Goal: Information Seeking & Learning: Check status

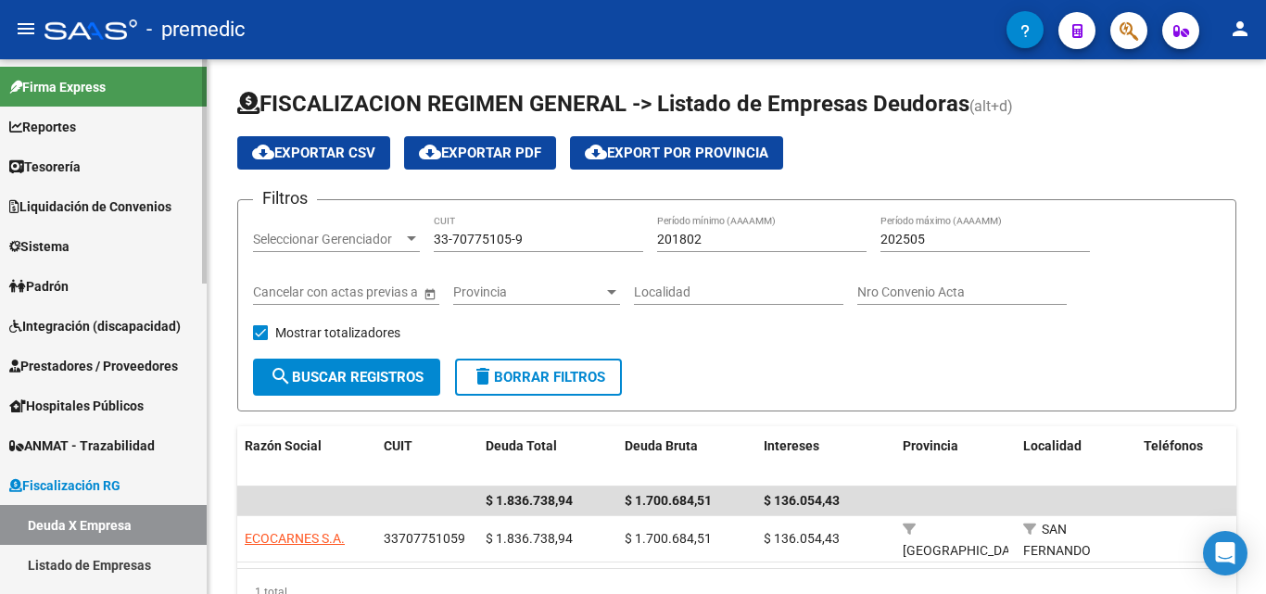
scroll to position [93, 0]
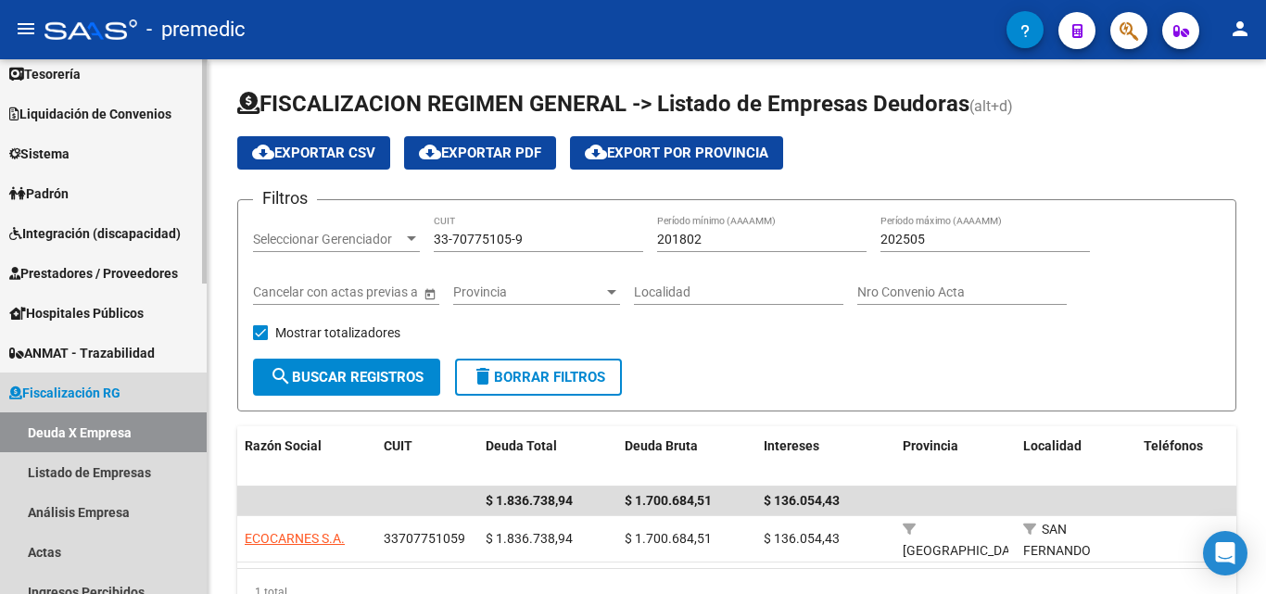
click at [74, 428] on link "Deuda X Empresa" at bounding box center [103, 432] width 207 height 40
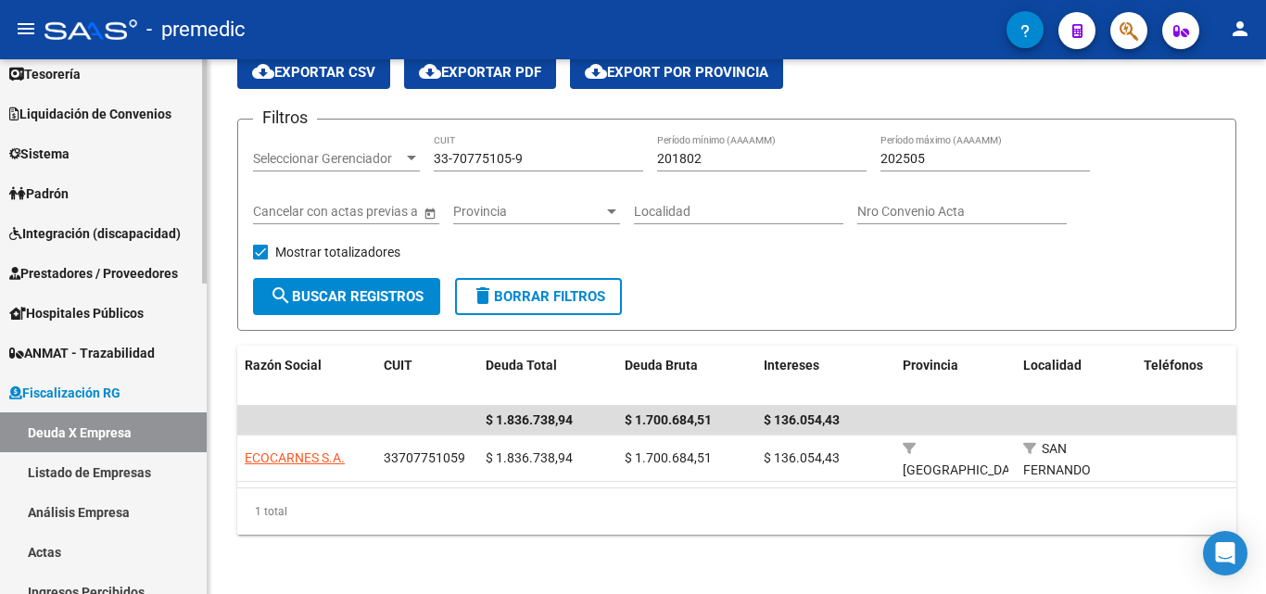
click at [107, 259] on link "Prestadores / Proveedores" at bounding box center [103, 273] width 207 height 40
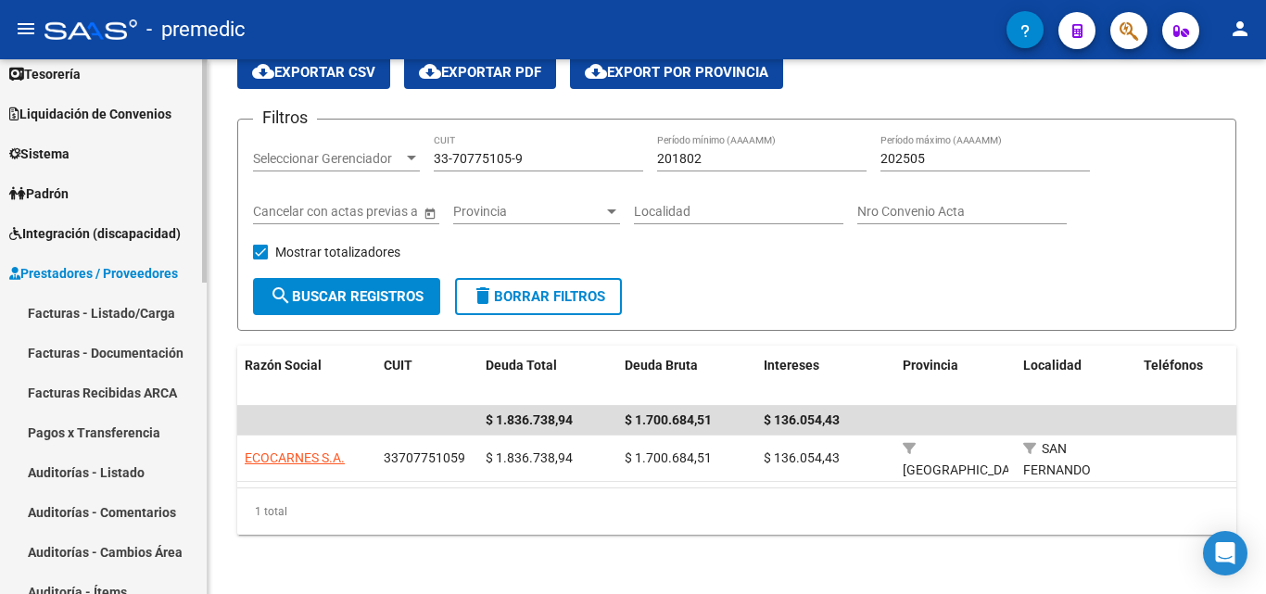
click at [115, 228] on span "Integración (discapacidad)" at bounding box center [94, 233] width 171 height 20
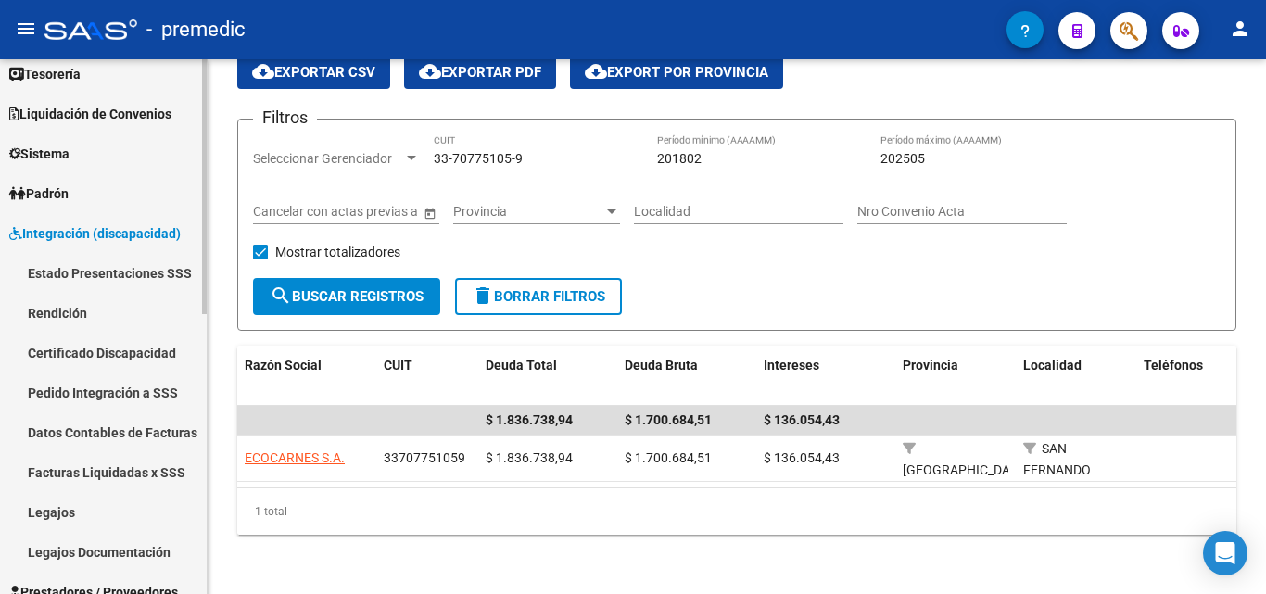
scroll to position [0, 0]
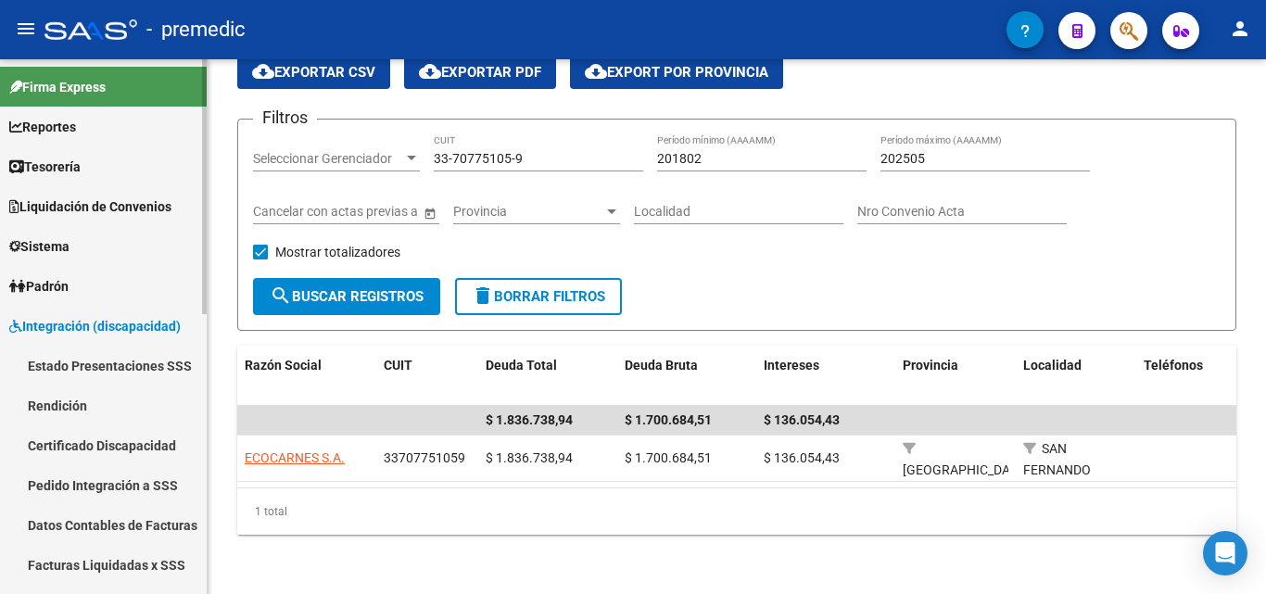
click at [109, 128] on link "Reportes" at bounding box center [103, 127] width 207 height 40
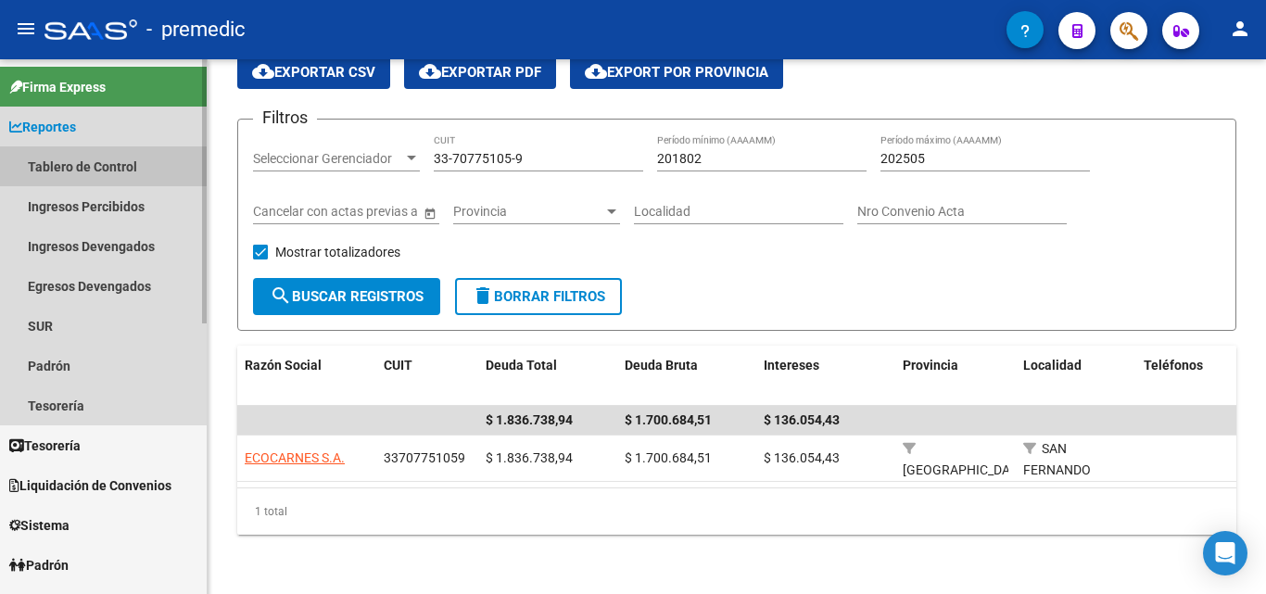
click at [108, 162] on link "Tablero de Control" at bounding box center [103, 166] width 207 height 40
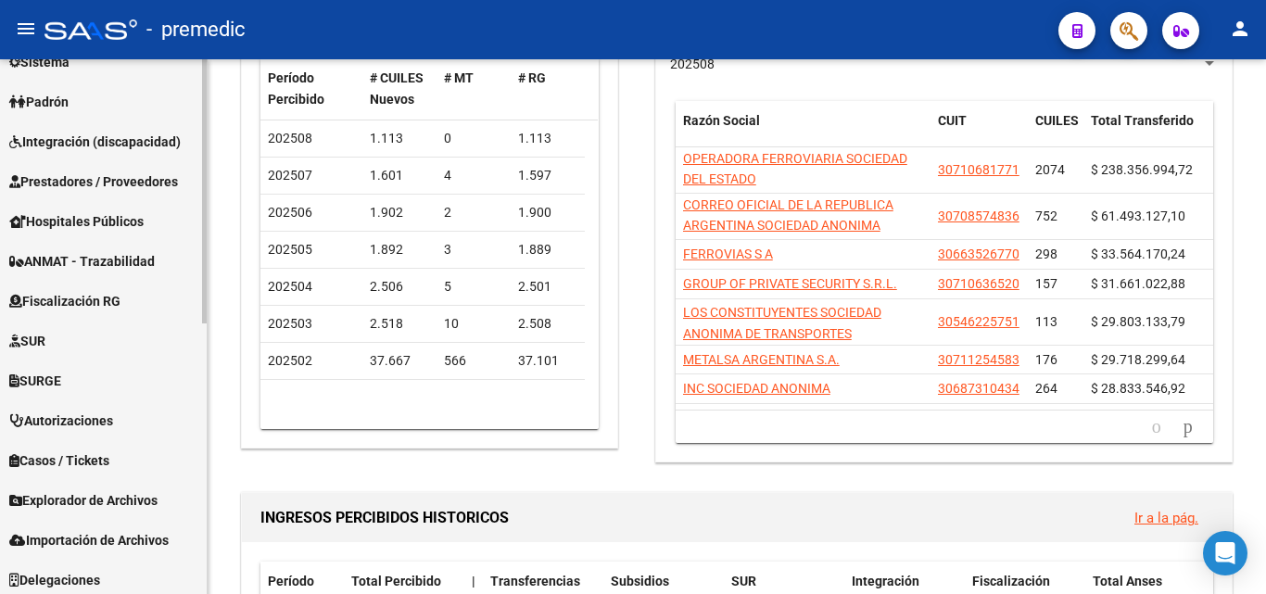
scroll to position [549, 0]
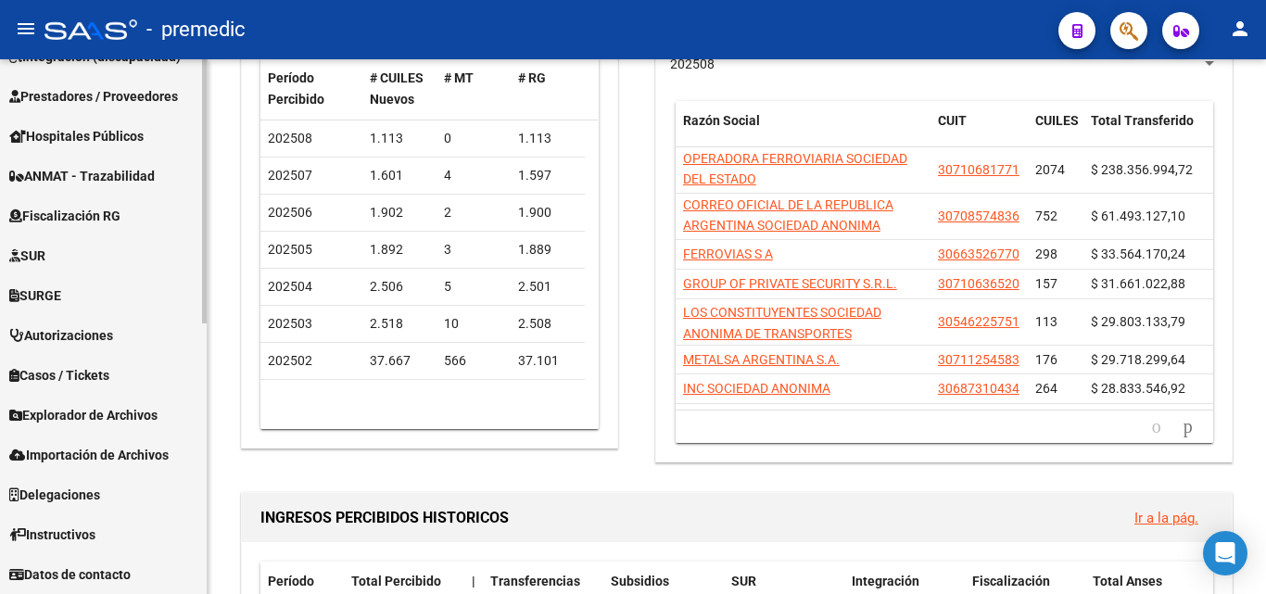
click at [114, 218] on span "Fiscalización RG" at bounding box center [64, 216] width 111 height 20
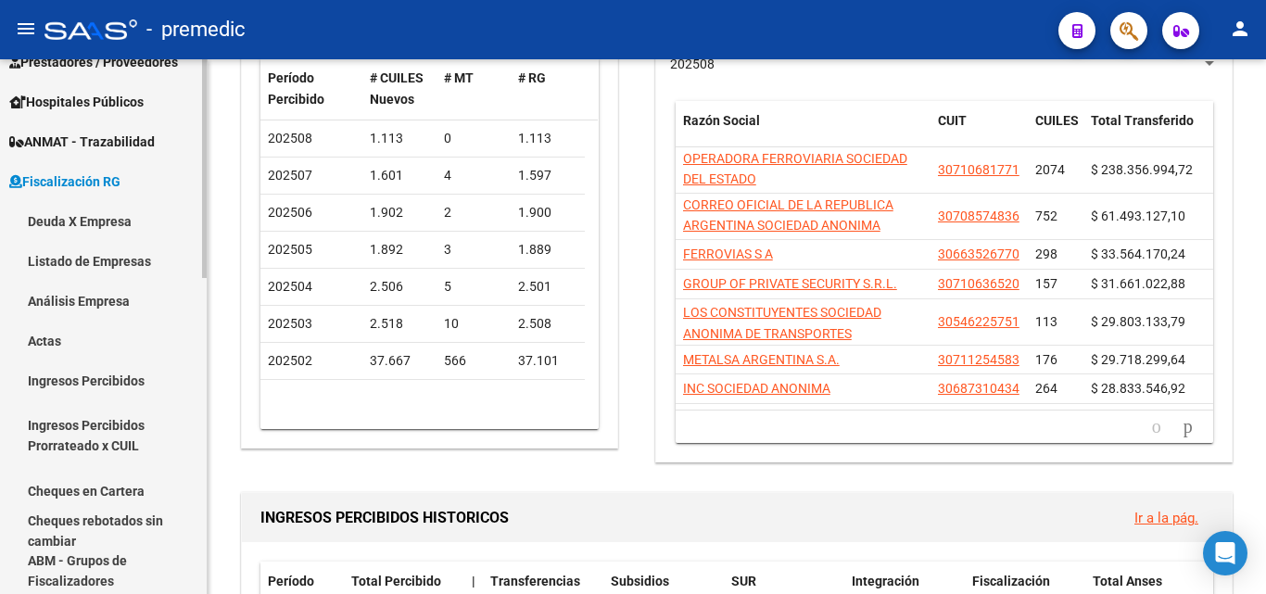
scroll to position [270, 0]
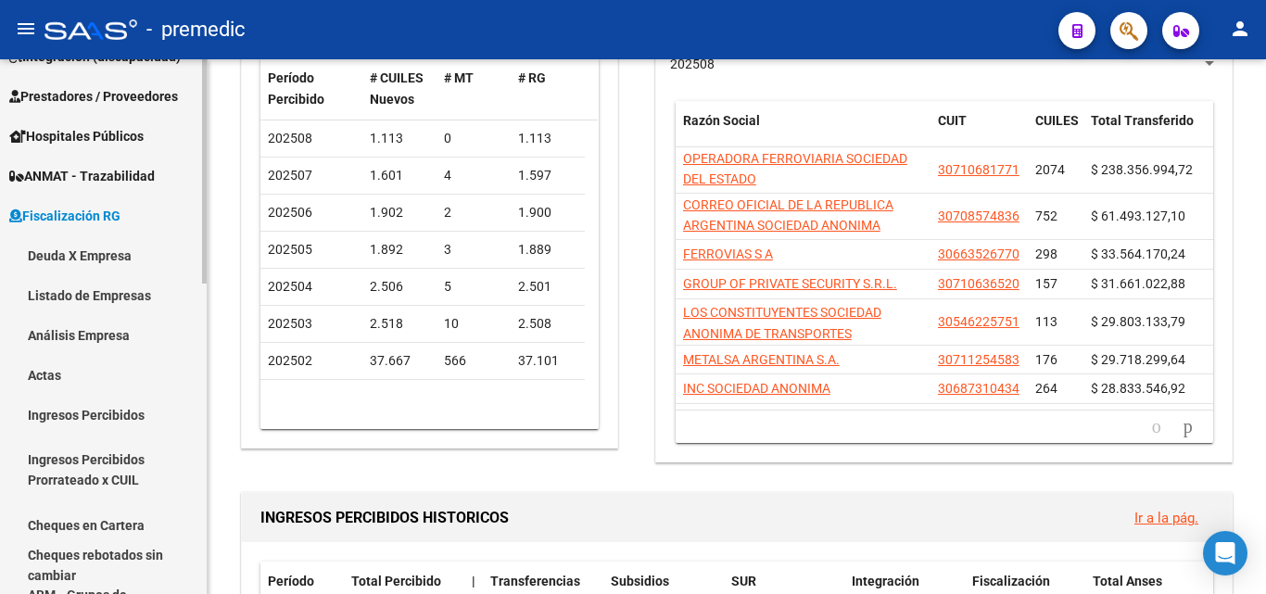
click at [104, 259] on link "Deuda X Empresa" at bounding box center [103, 255] width 207 height 40
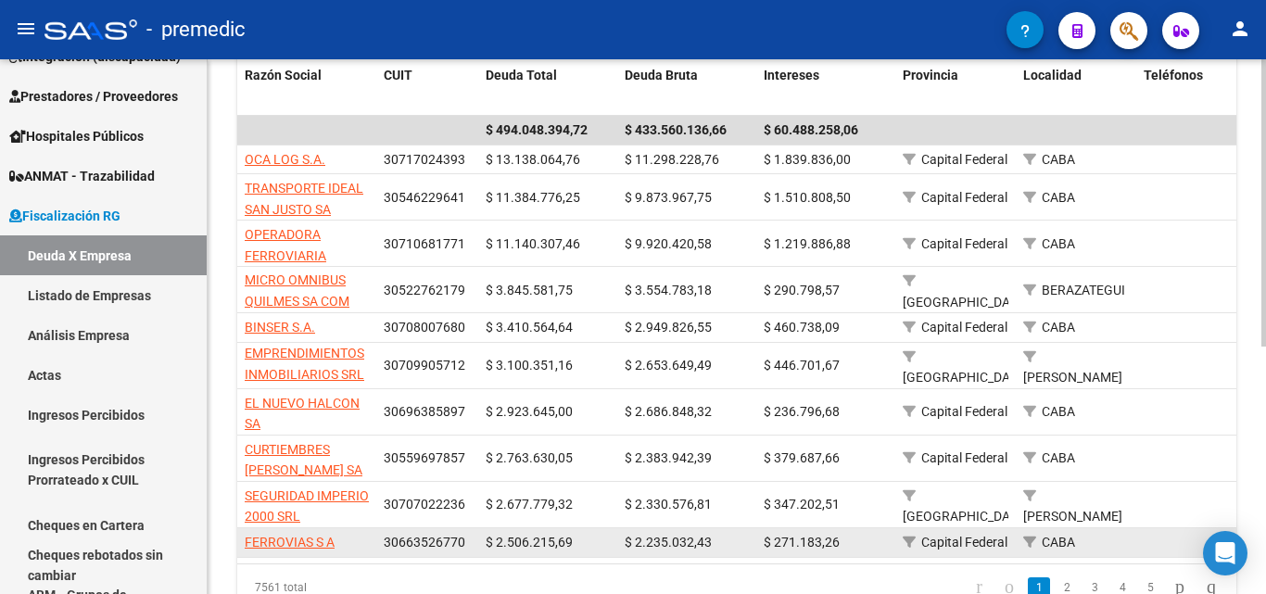
scroll to position [461, 0]
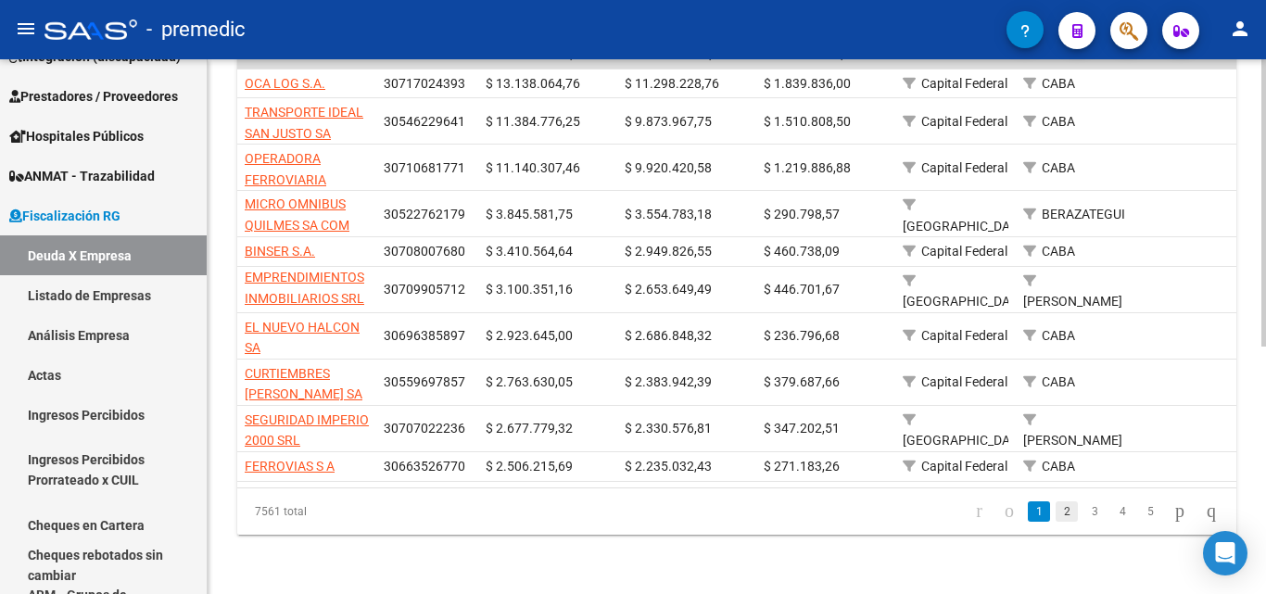
click at [1055, 518] on link "2" at bounding box center [1066, 511] width 22 height 20
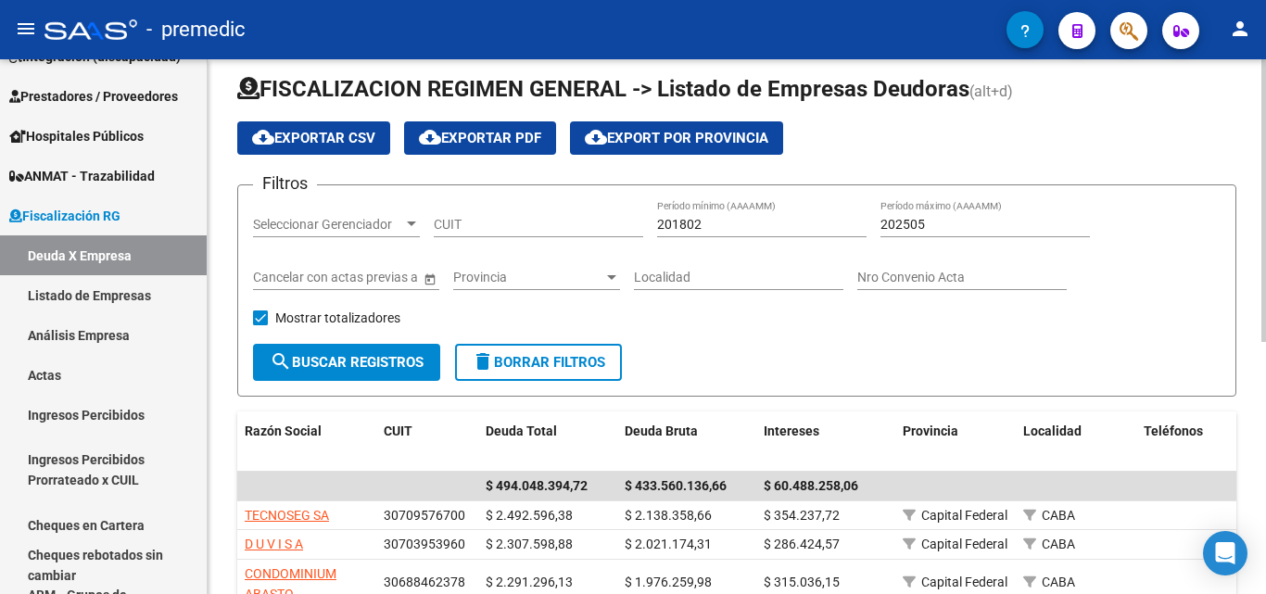
scroll to position [200, 0]
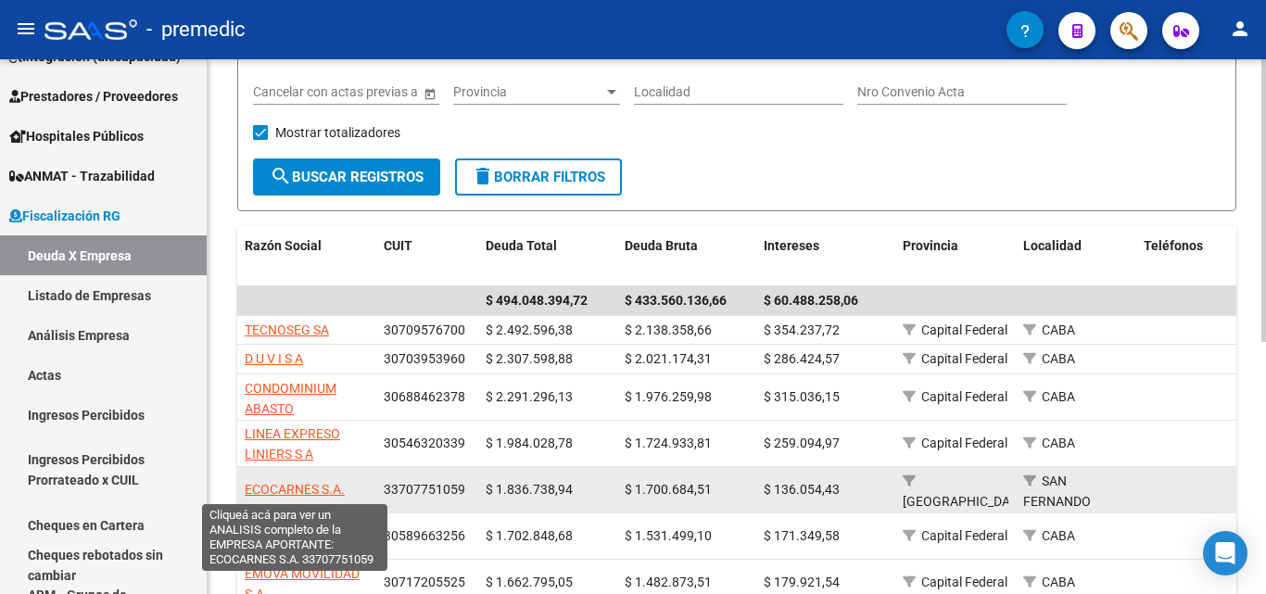
click at [334, 490] on span "ECOCARNES S.A." at bounding box center [295, 489] width 100 height 15
type textarea "33707751059"
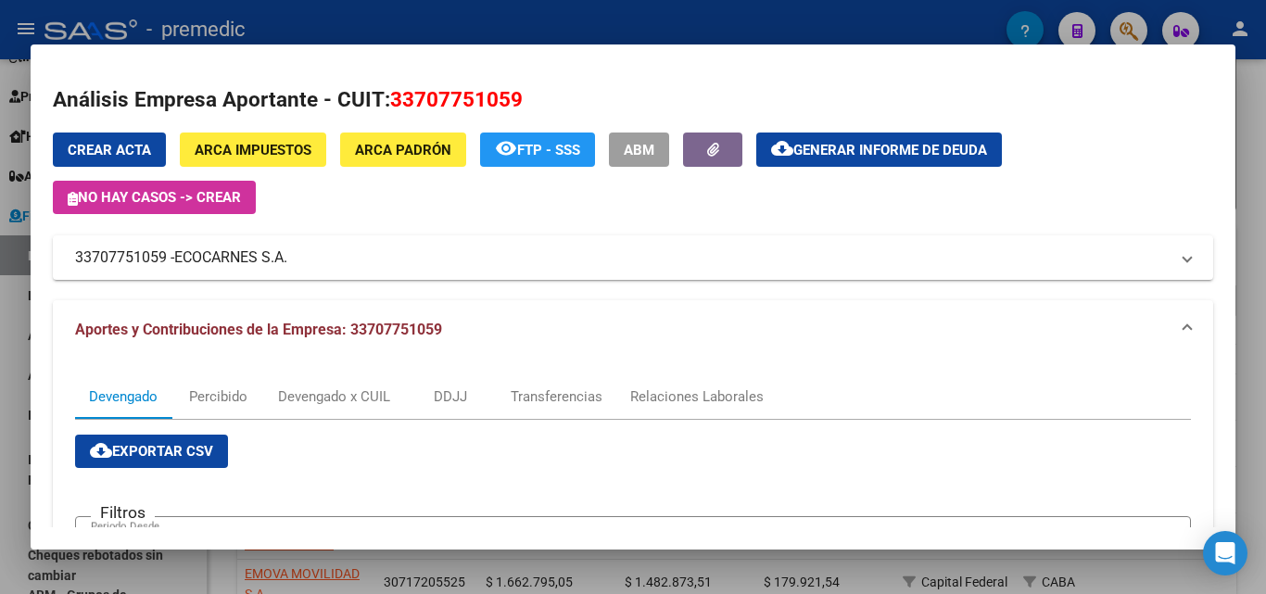
scroll to position [556, 0]
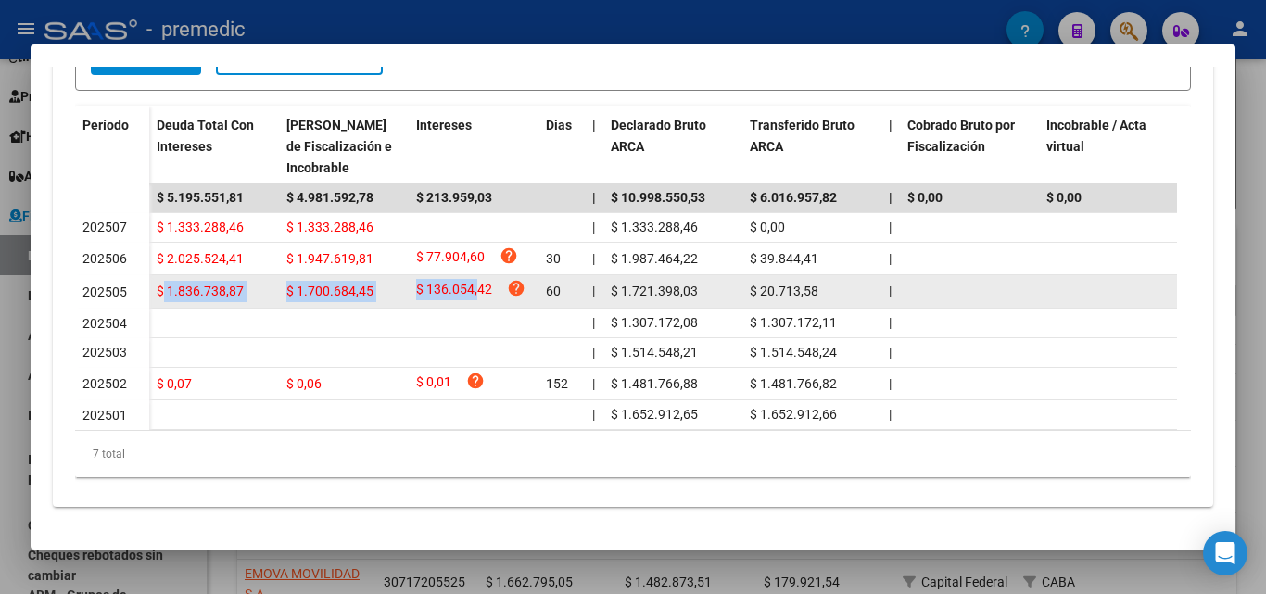
drag, startPoint x: 160, startPoint y: 267, endPoint x: 476, endPoint y: 275, distance: 316.1
click at [476, 275] on div "$ 1.836.738,87 $ 1.700.684,45 $ 136.054,42 help 60 | $ 1.721.398,03 $ 20.713,58…" at bounding box center [1256, 291] width 2215 height 33
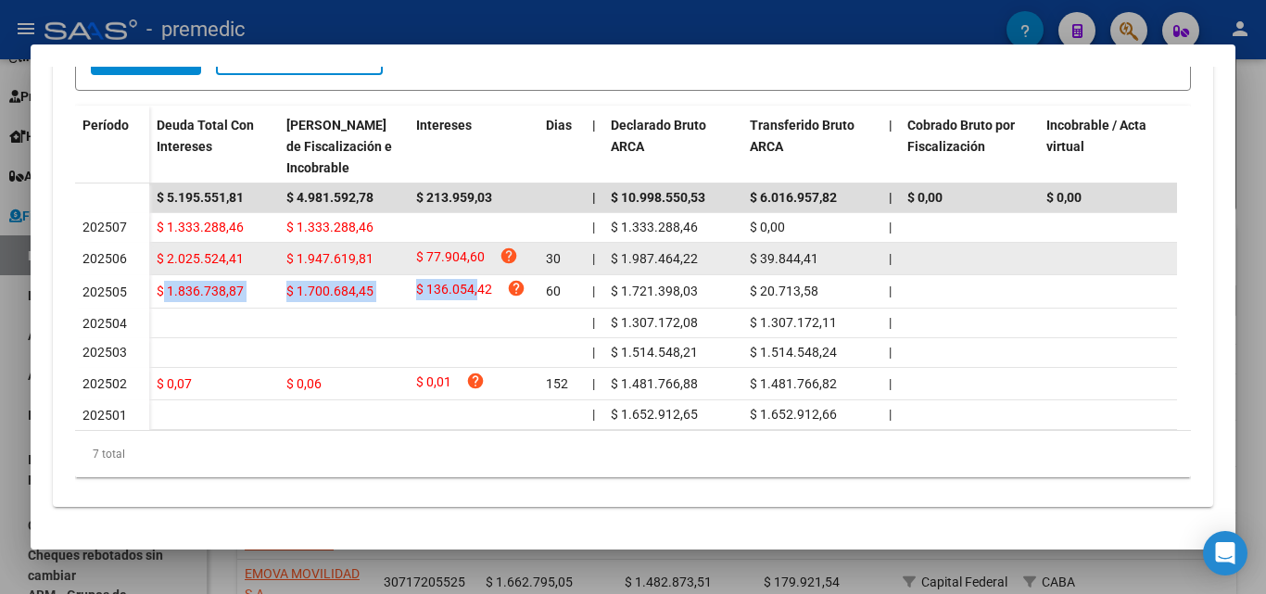
click at [218, 251] on span "$ 2.025.524,41" at bounding box center [200, 258] width 87 height 15
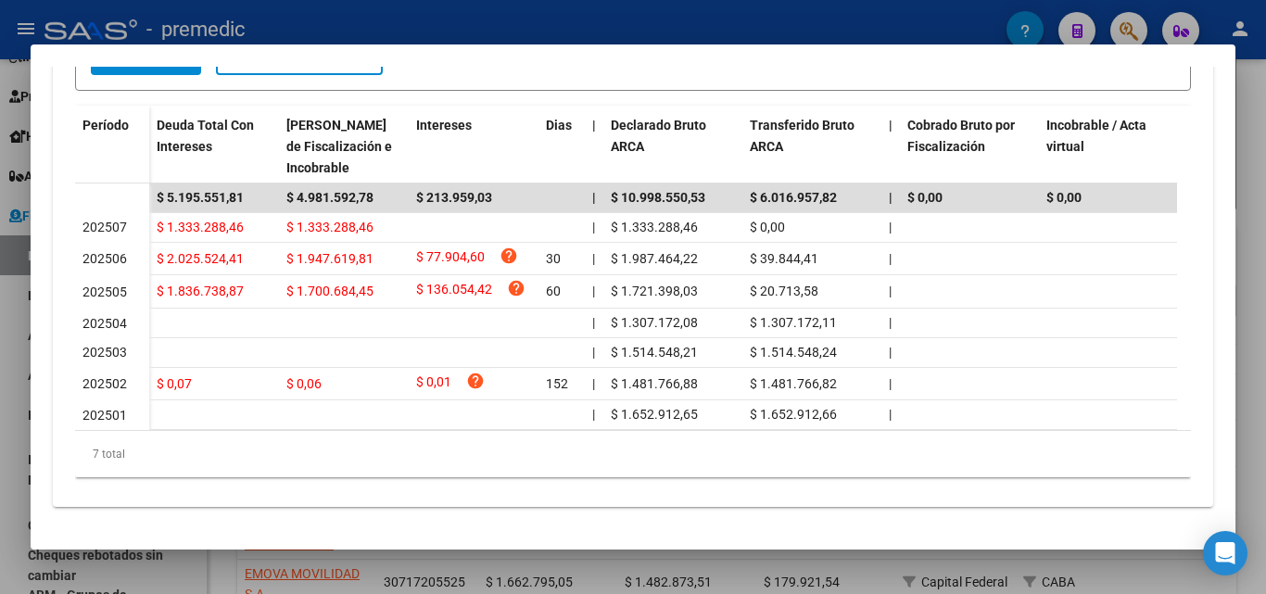
click at [0, 369] on div at bounding box center [633, 297] width 1266 height 594
